Goal: Check status: Check status

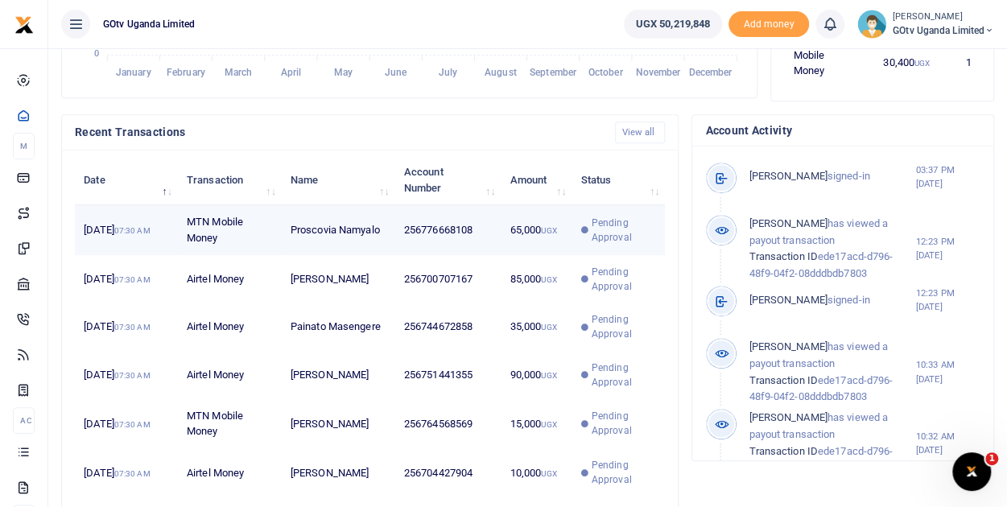
click at [601, 230] on span "Pending Approval" at bounding box center [624, 230] width 64 height 29
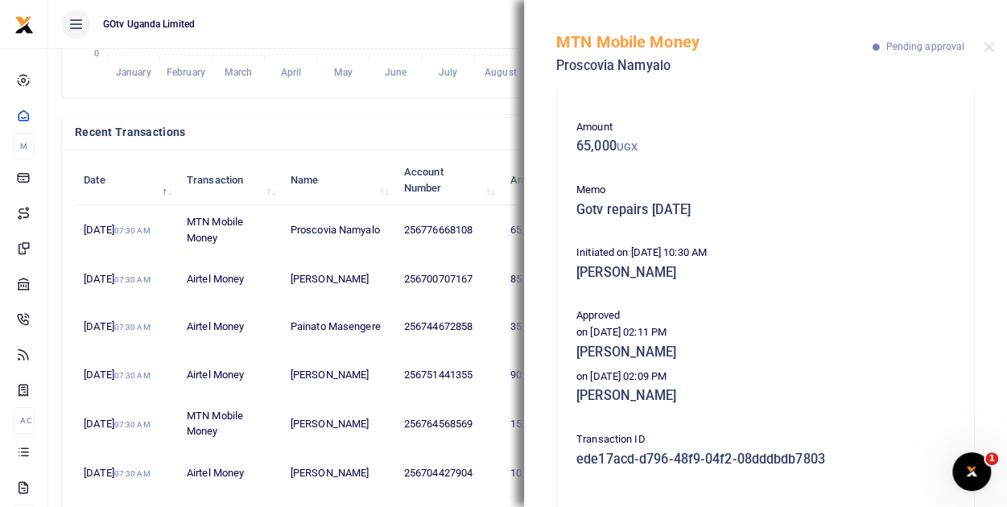
scroll to position [81, 0]
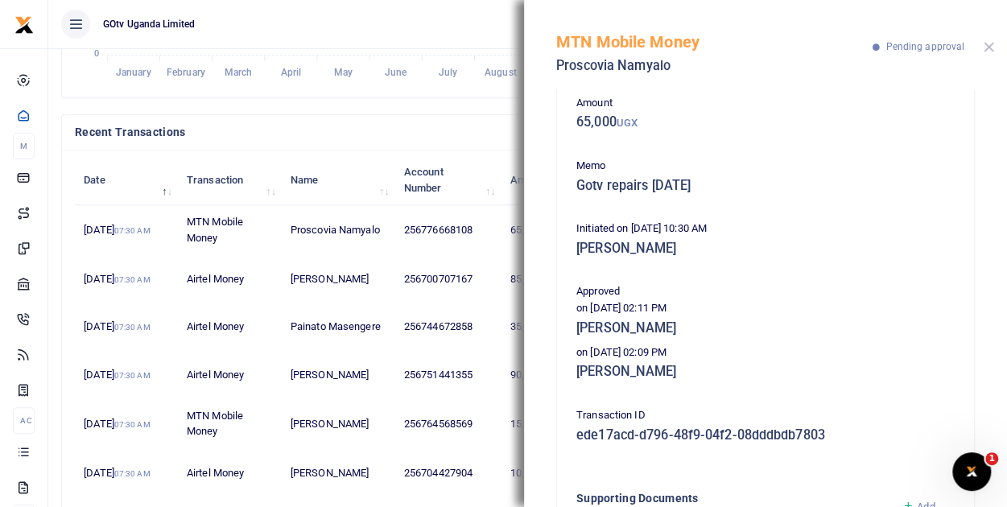
click at [984, 51] on button "Close" at bounding box center [989, 47] width 10 height 10
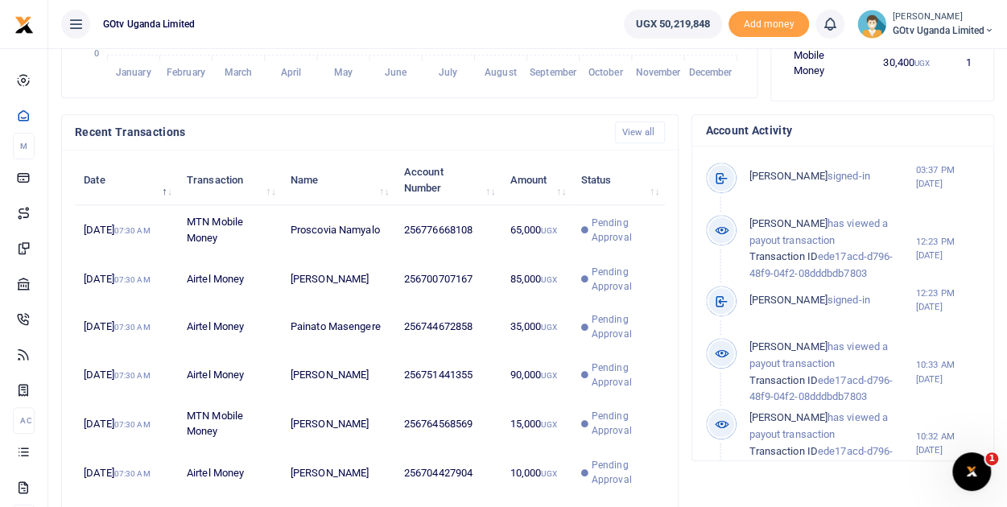
click at [938, 24] on span "GOtv Uganda Limited" at bounding box center [943, 30] width 101 height 14
click at [947, 54] on link "Switch accounts" at bounding box center [933, 59] width 127 height 23
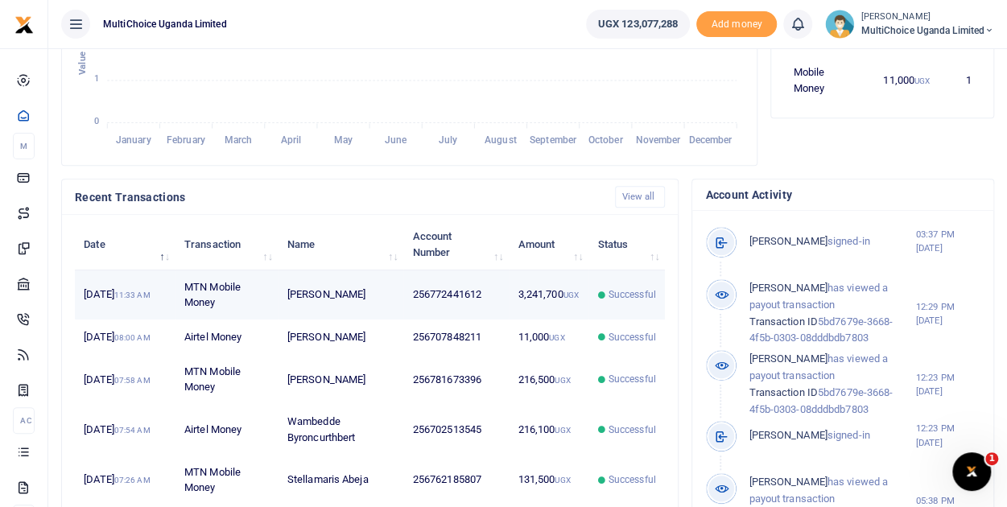
scroll to position [554, 0]
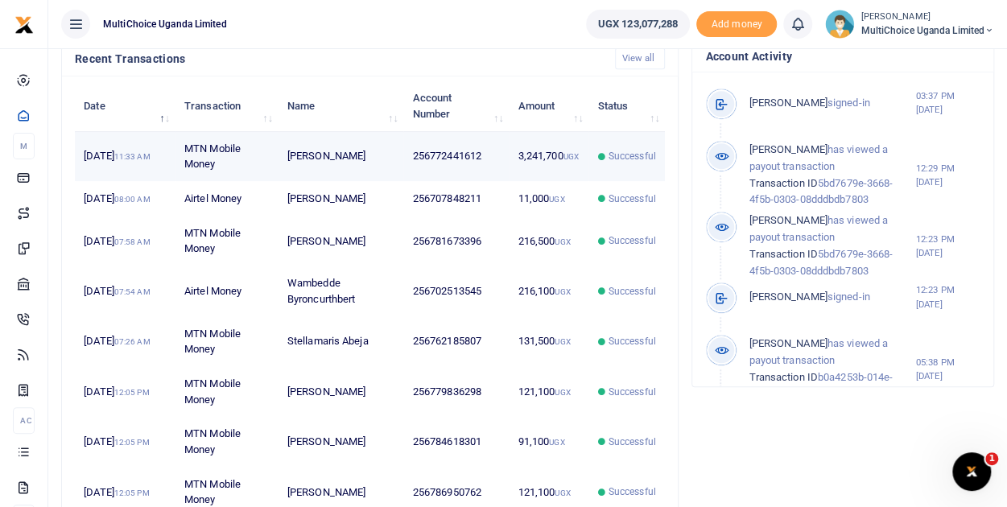
click at [652, 149] on span "Successful" at bounding box center [633, 156] width 48 height 14
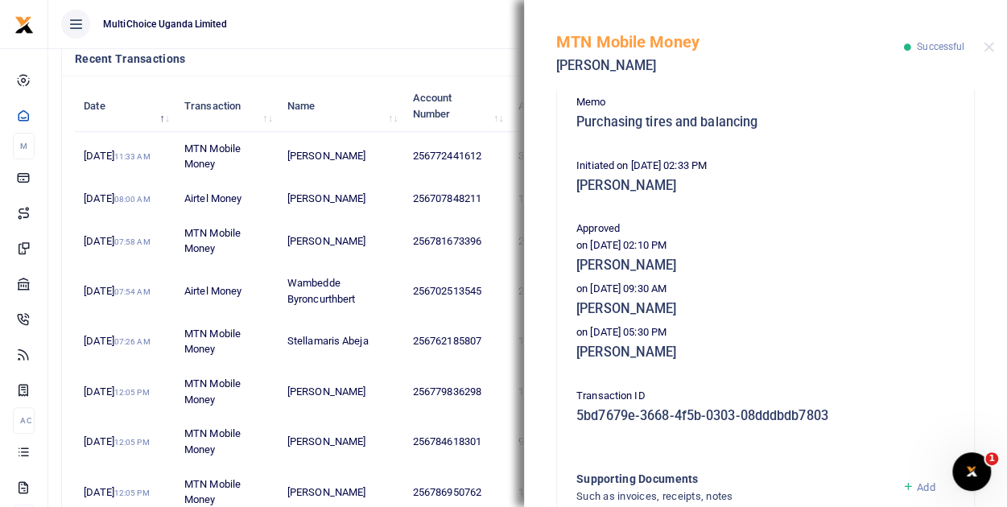
scroll to position [322, 0]
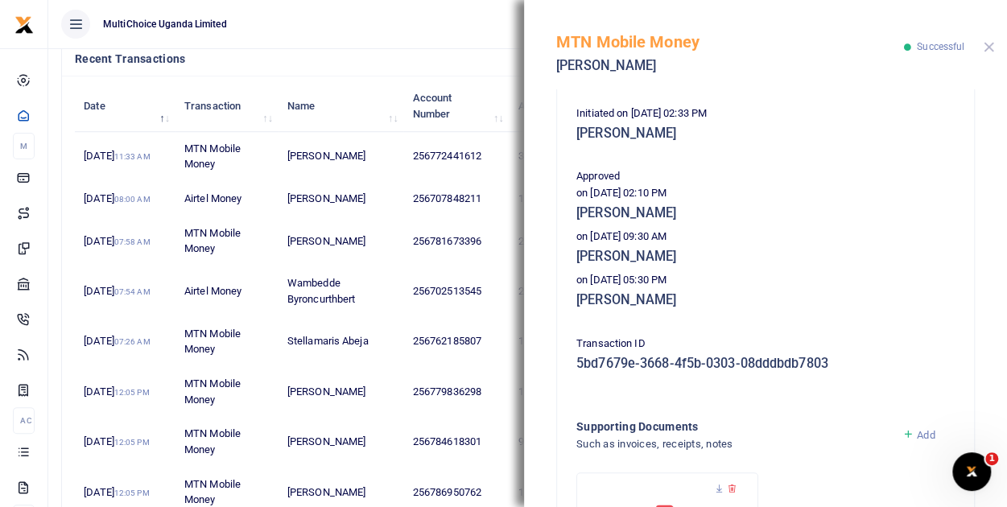
click at [989, 48] on button "Close" at bounding box center [989, 47] width 10 height 10
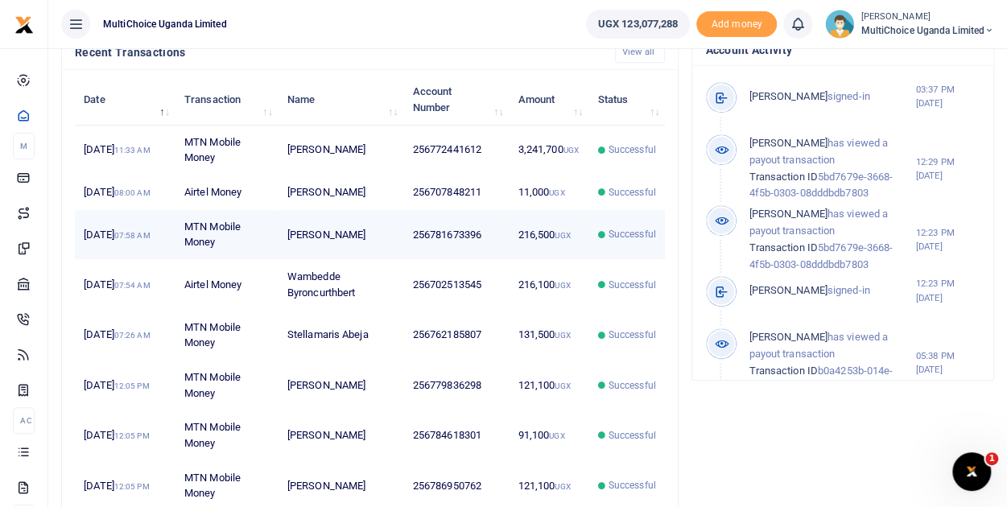
scroll to position [634, 0]
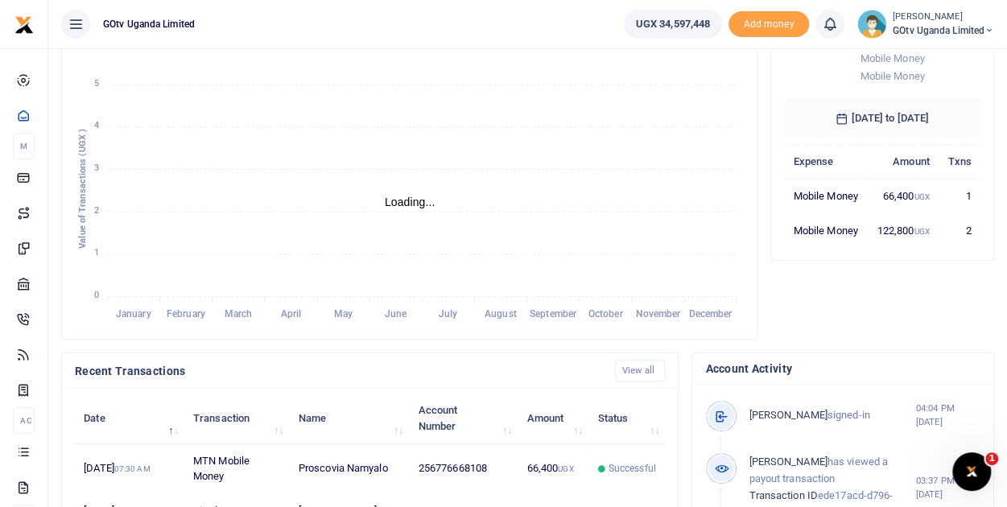
scroll to position [161, 0]
